Goal: Transaction & Acquisition: Purchase product/service

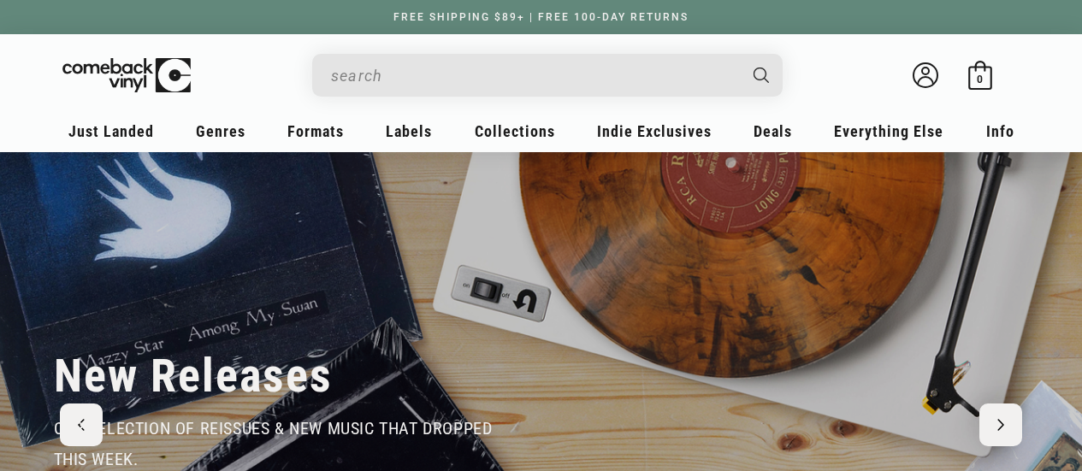
click at [447, 81] on input "Search" at bounding box center [534, 75] width 406 height 35
type input "b"
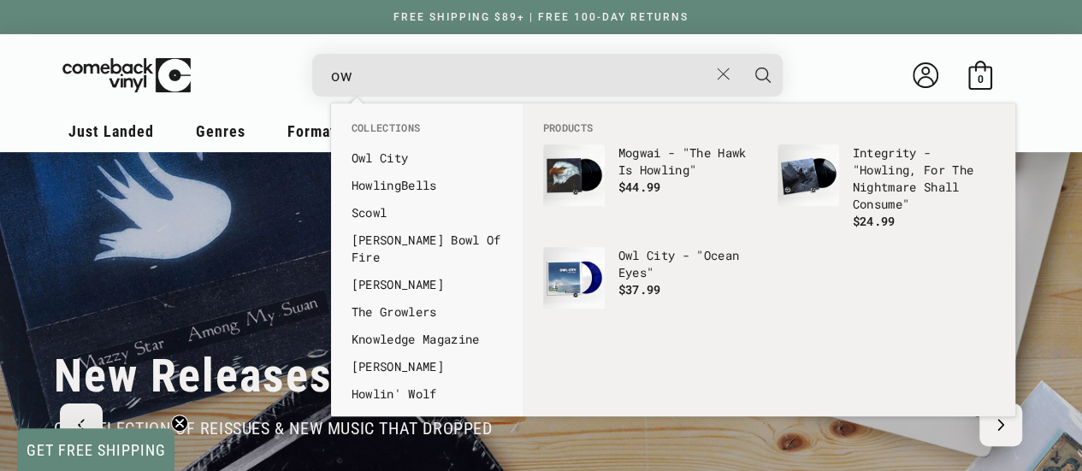
type input "o"
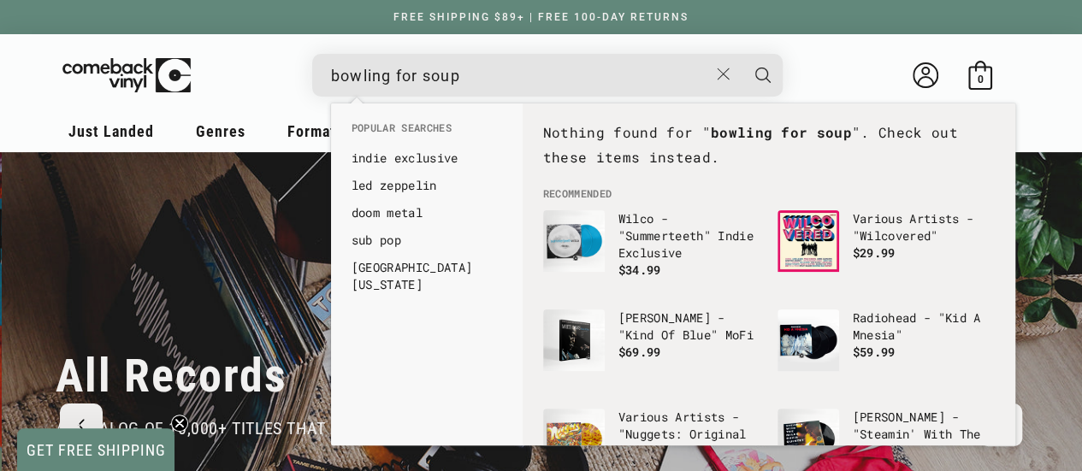
scroll to position [0, 2164]
type input "bowling for soup"
click at [742, 54] on button "Search" at bounding box center [763, 75] width 43 height 43
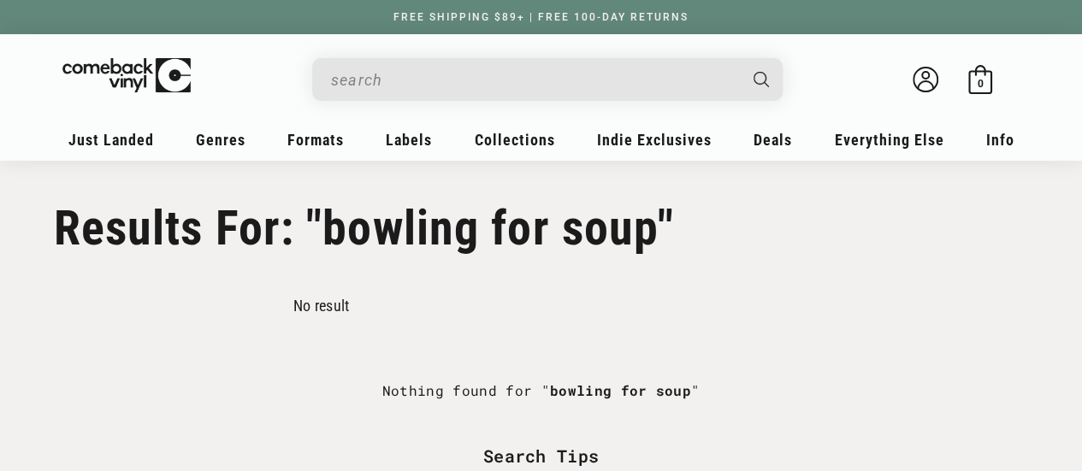
type input "bowling for soup"
